Goal: Browse casually: Explore the website without a specific task or goal

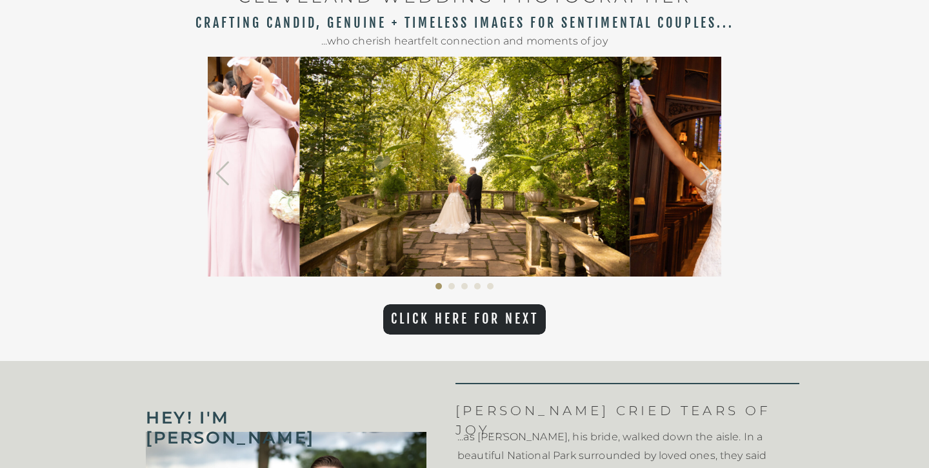
scroll to position [457, 0]
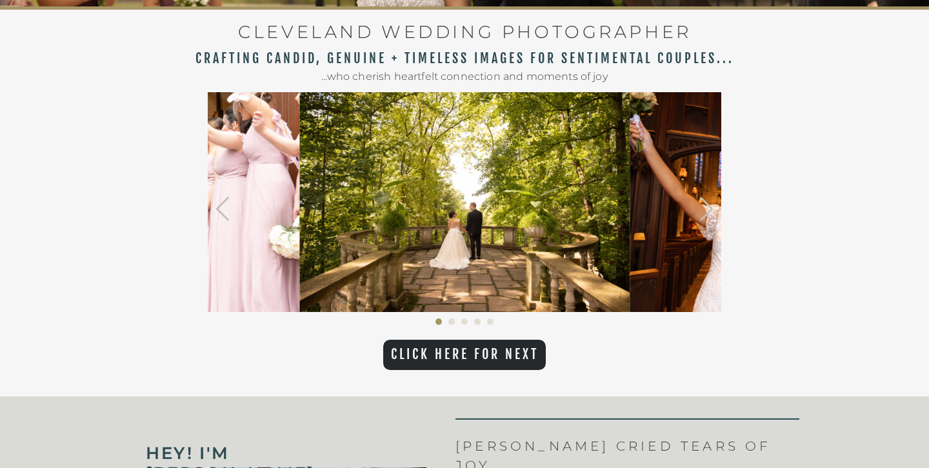
click at [704, 219] on icon at bounding box center [706, 209] width 106 height 28
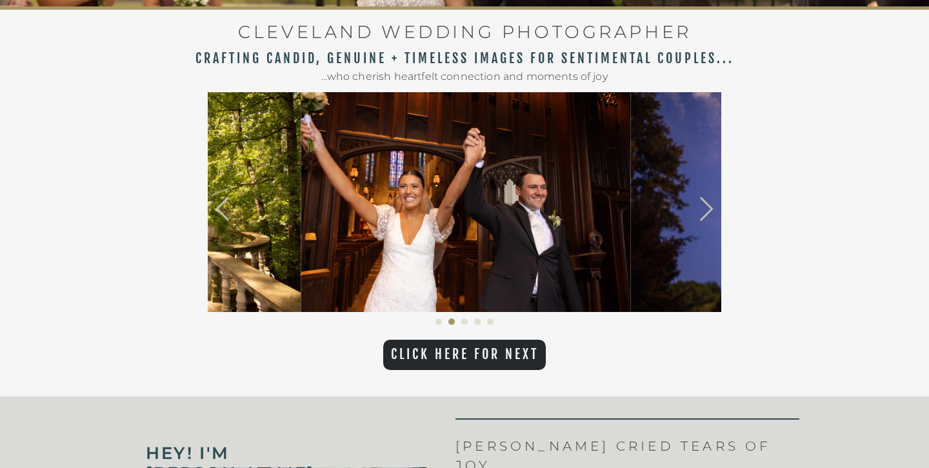
click at [706, 218] on icon at bounding box center [706, 209] width 106 height 28
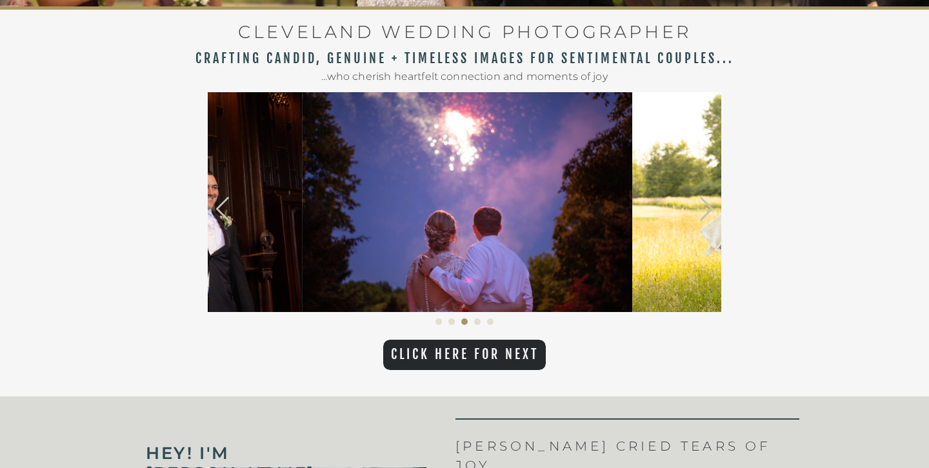
click at [706, 218] on icon at bounding box center [706, 209] width 106 height 28
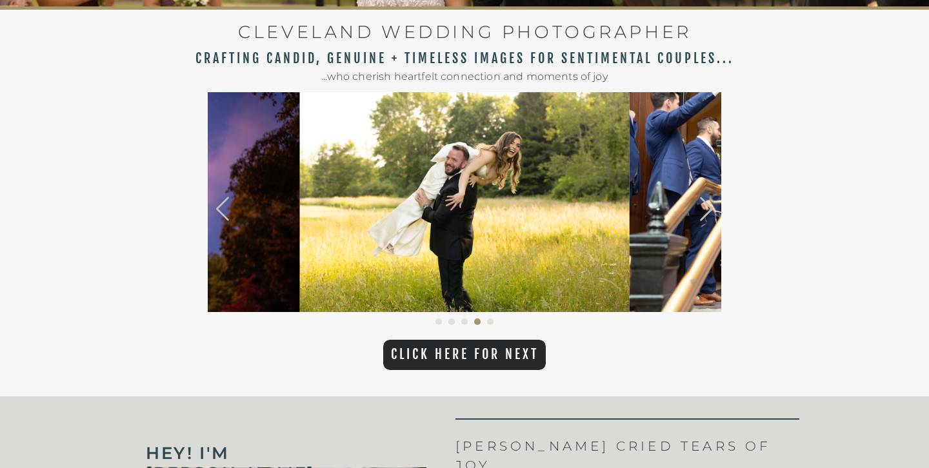
click at [706, 218] on icon at bounding box center [706, 209] width 106 height 28
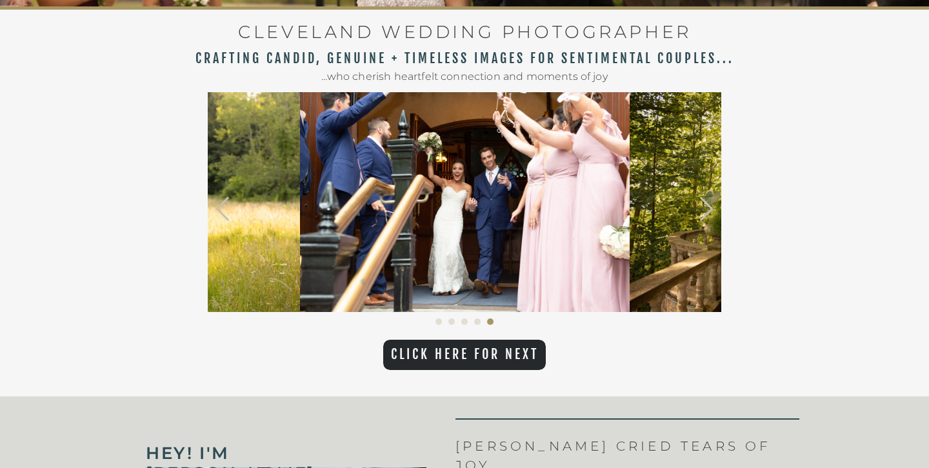
click at [706, 218] on icon at bounding box center [706, 209] width 106 height 28
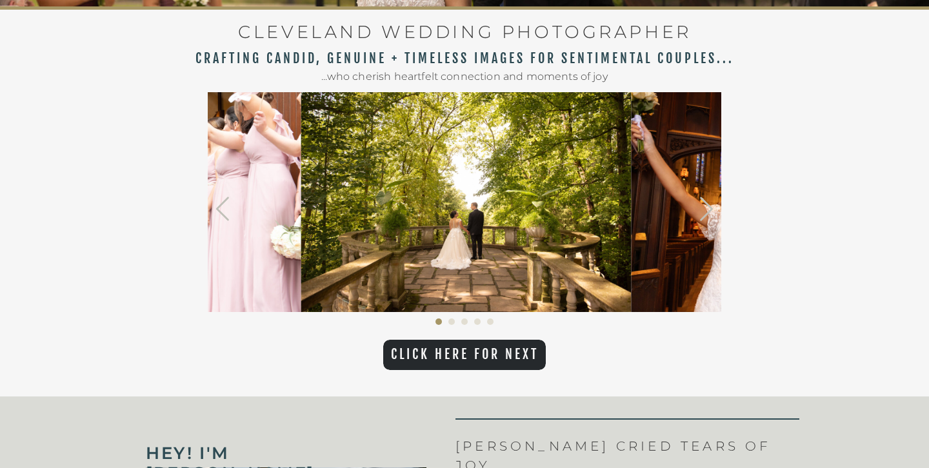
click at [706, 218] on icon at bounding box center [706, 209] width 106 height 28
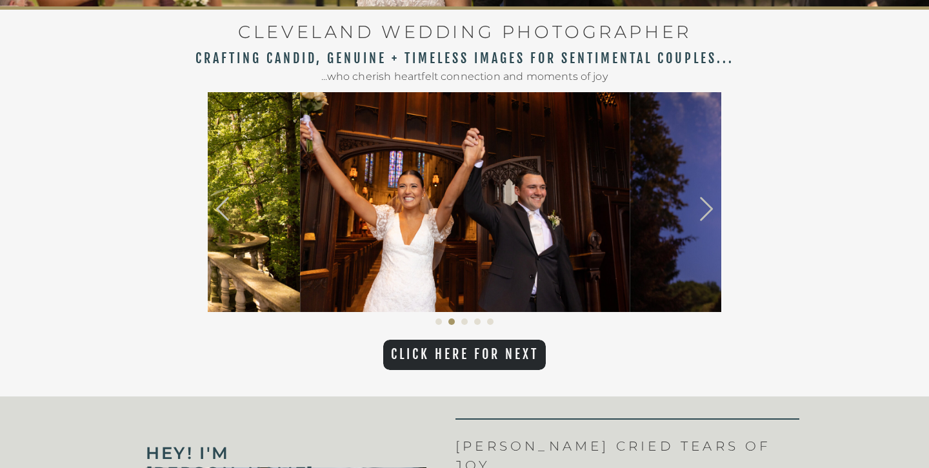
click at [706, 218] on icon at bounding box center [706, 209] width 106 height 28
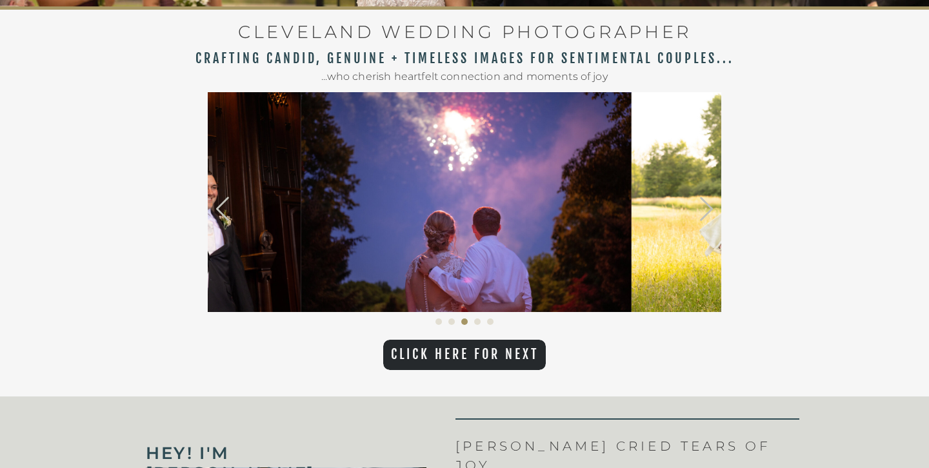
click at [706, 218] on icon at bounding box center [706, 209] width 106 height 28
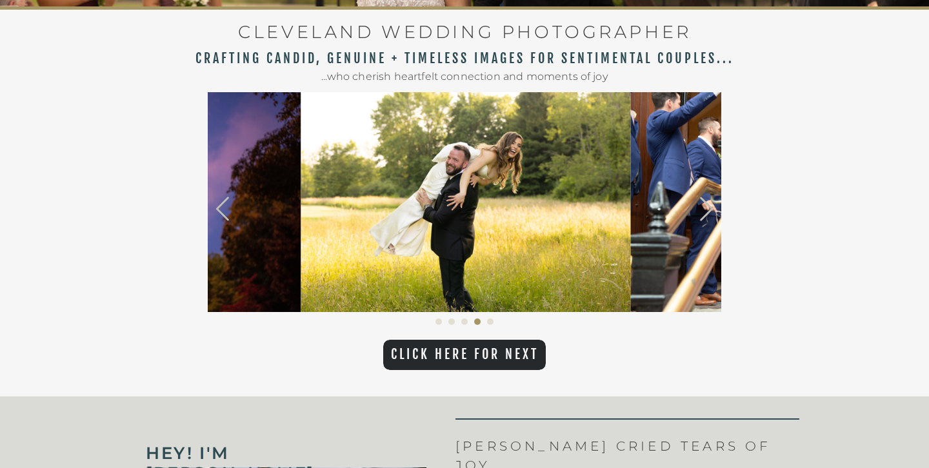
click at [706, 218] on icon at bounding box center [706, 209] width 106 height 28
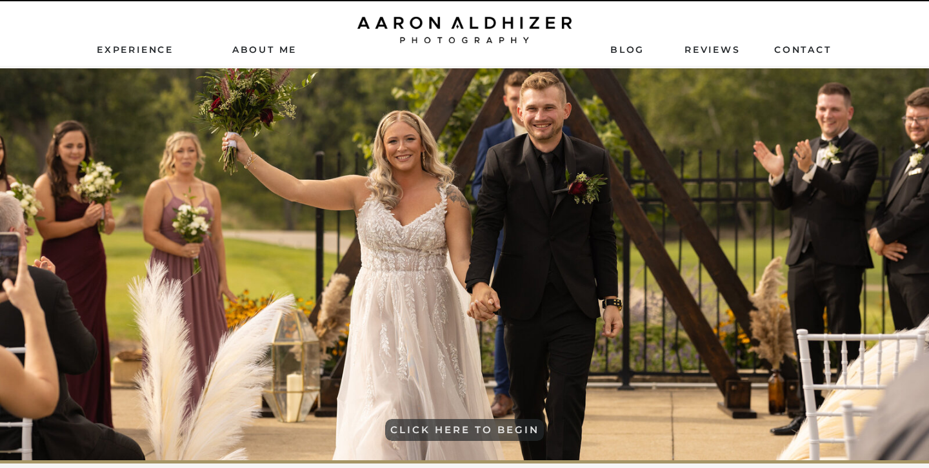
scroll to position [0, 0]
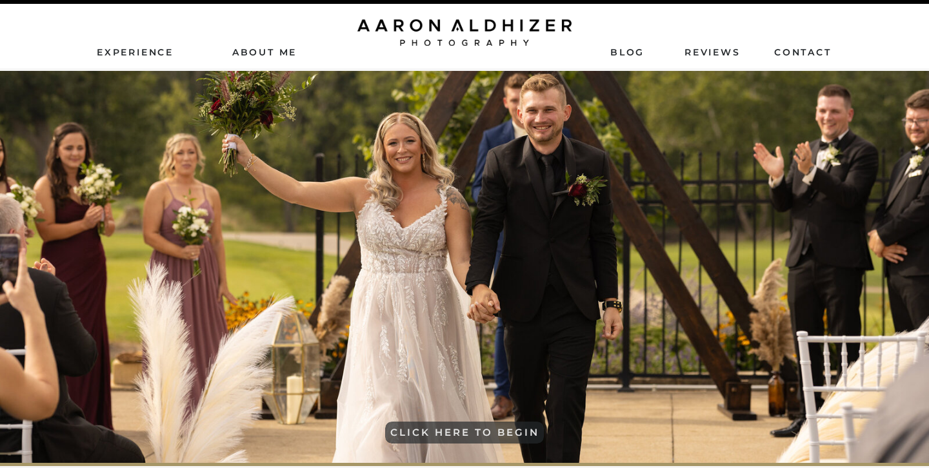
click at [429, 430] on p "CLICK HERE TO BEGIN" at bounding box center [464, 434] width 157 height 15
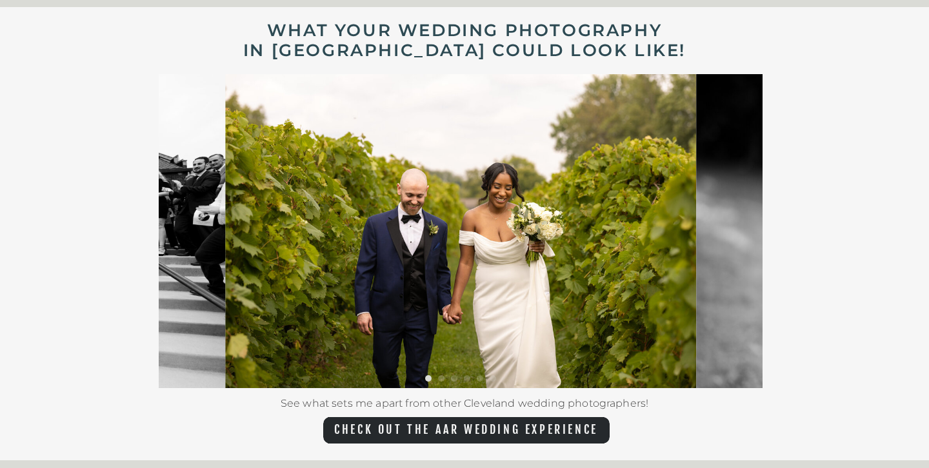
scroll to position [2435, 0]
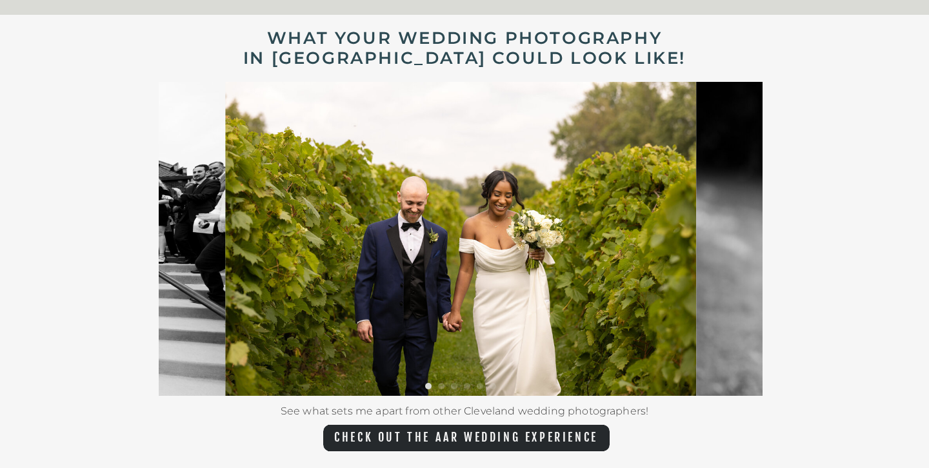
click at [722, 266] on img at bounding box center [931, 239] width 471 height 314
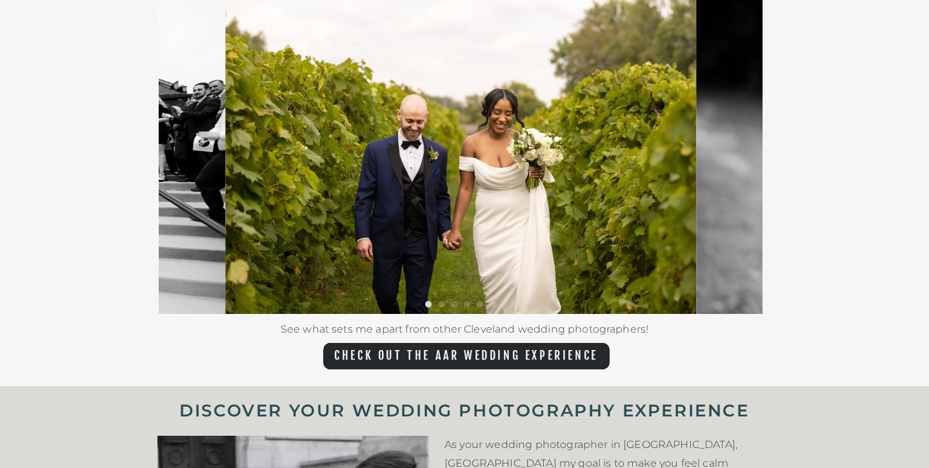
scroll to position [2518, 0]
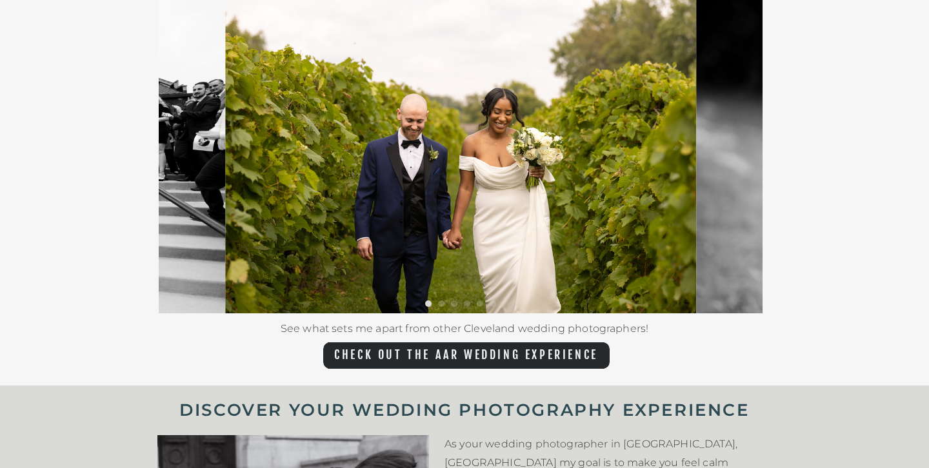
click at [439, 305] on li "Page dot 2" at bounding box center [441, 304] width 6 height 6
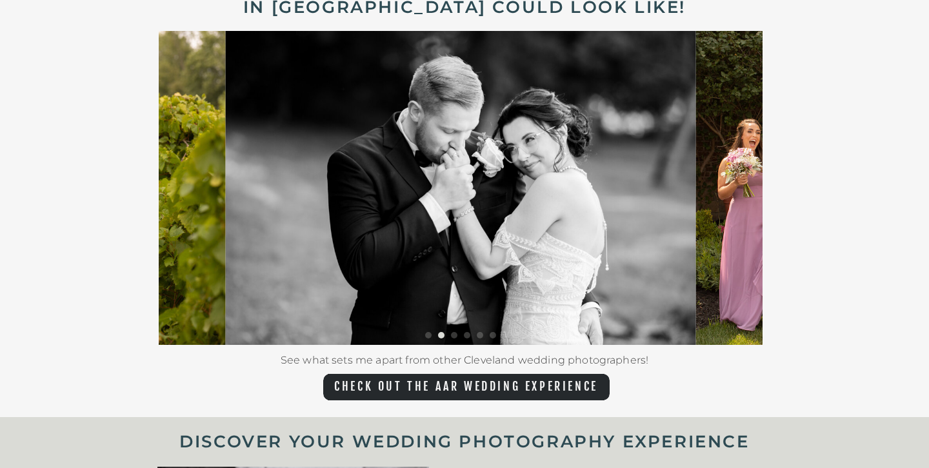
scroll to position [2486, 0]
click at [453, 338] on li "Page dot 3" at bounding box center [454, 336] width 6 height 6
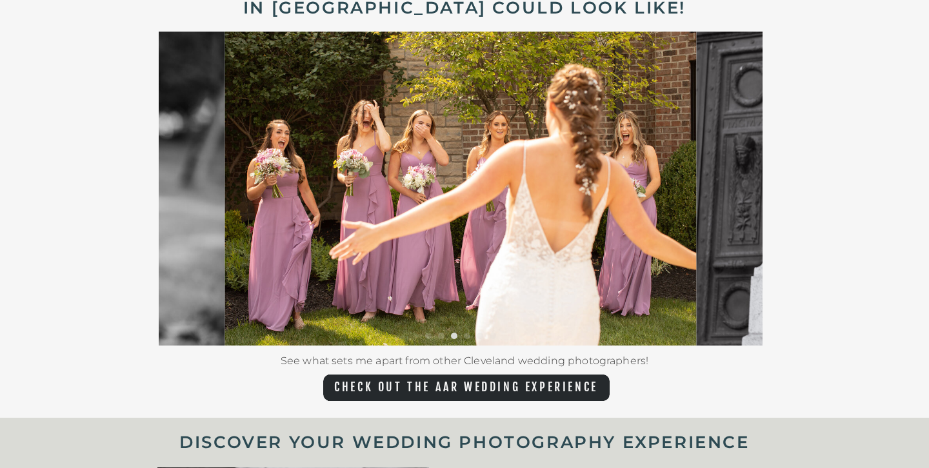
click at [468, 337] on li "Page dot 4" at bounding box center [467, 336] width 6 height 6
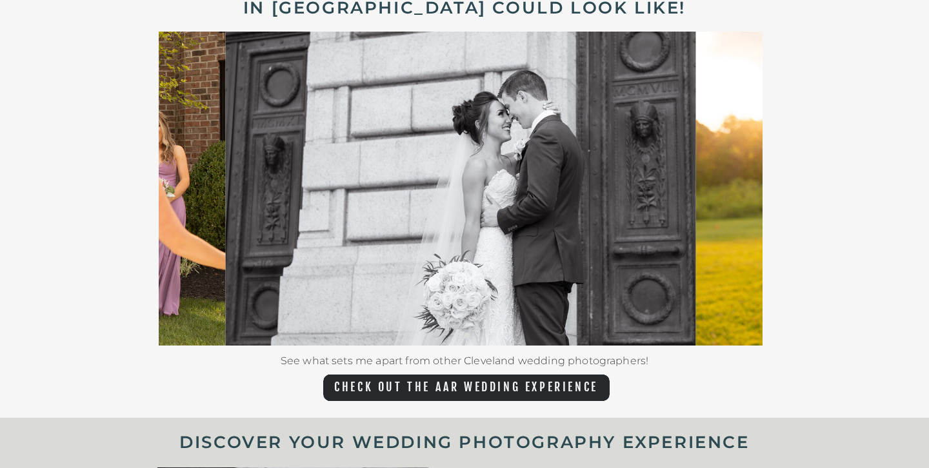
click at [478, 337] on li "Page dot 5" at bounding box center [480, 336] width 6 height 6
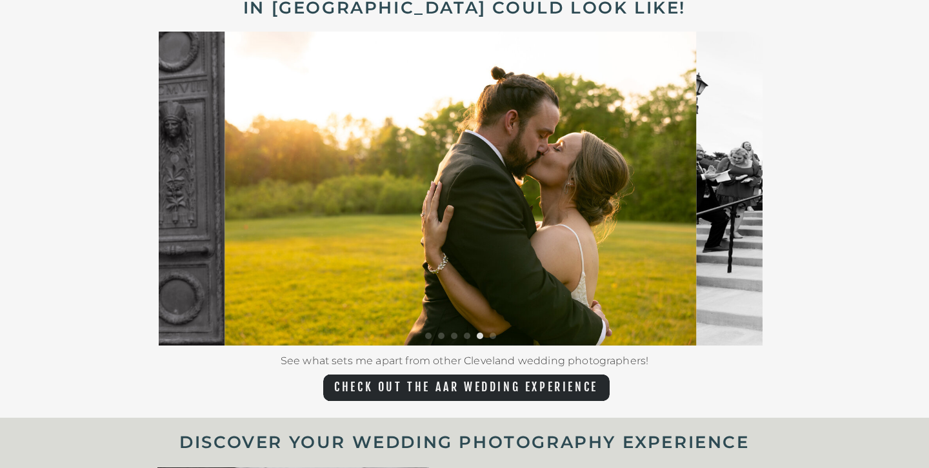
click at [494, 337] on li "Page dot 6" at bounding box center [493, 336] width 6 height 6
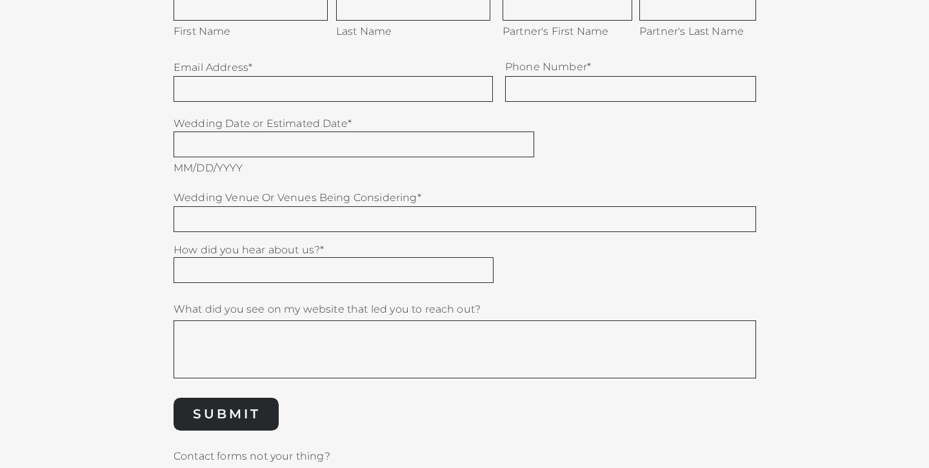
scroll to position [3694, 0]
